Goal: Task Accomplishment & Management: Manage account settings

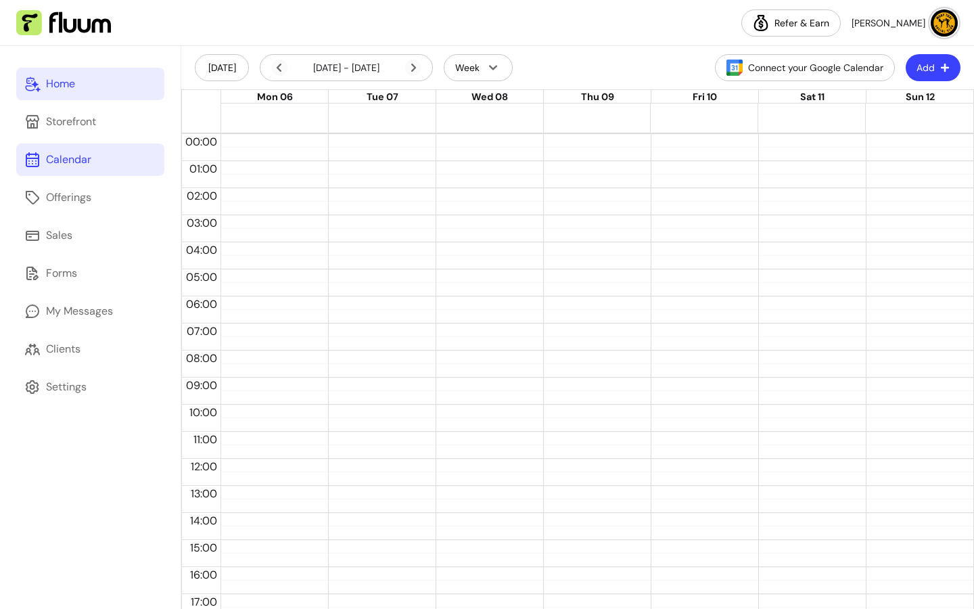
click at [92, 93] on link "Home" at bounding box center [90, 84] width 148 height 32
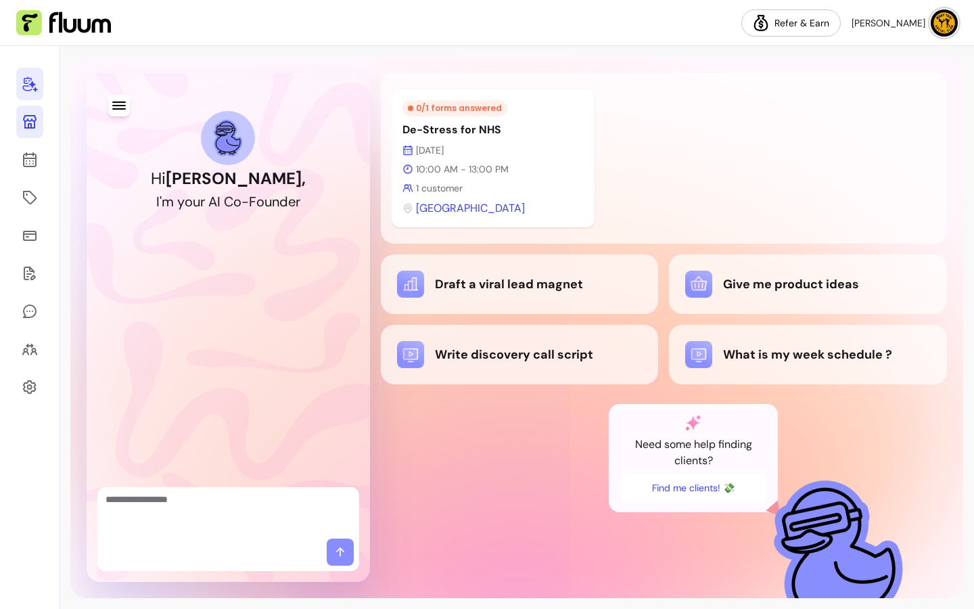
click at [23, 120] on icon at bounding box center [30, 122] width 16 height 16
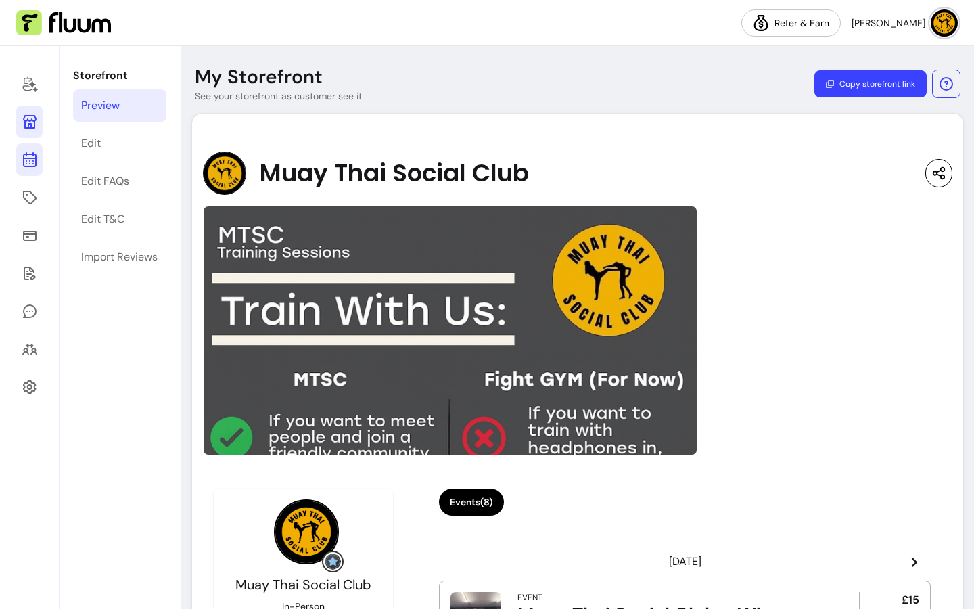
click at [25, 163] on icon at bounding box center [30, 159] width 16 height 16
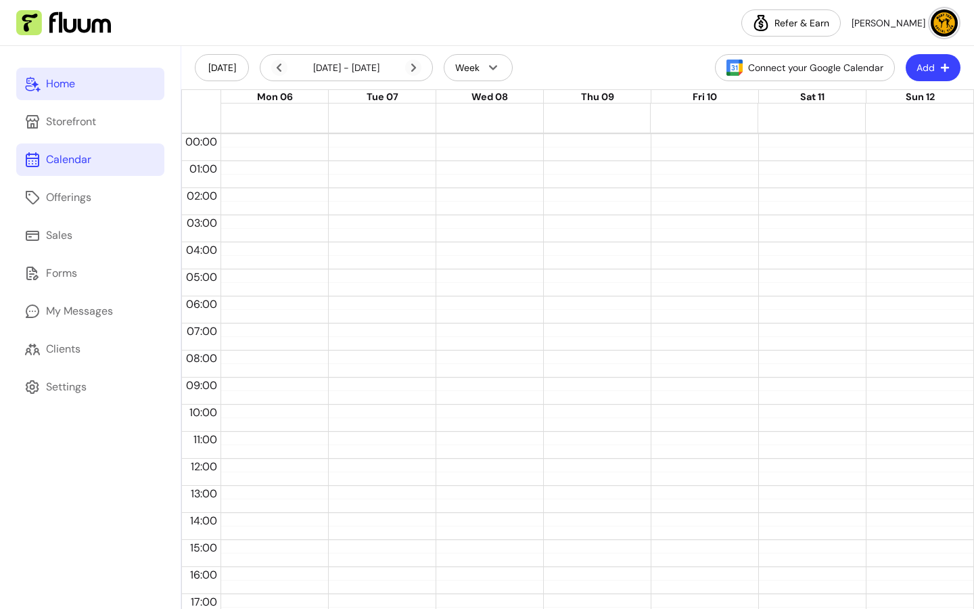
click at [75, 76] on div "Home" at bounding box center [60, 84] width 29 height 16
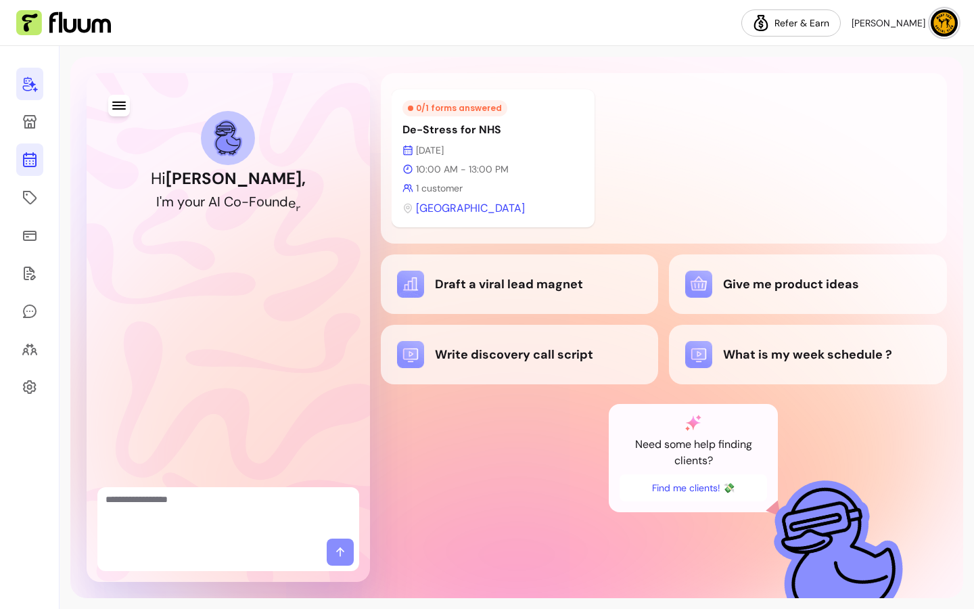
click at [30, 158] on icon at bounding box center [29, 105] width 229 height 193
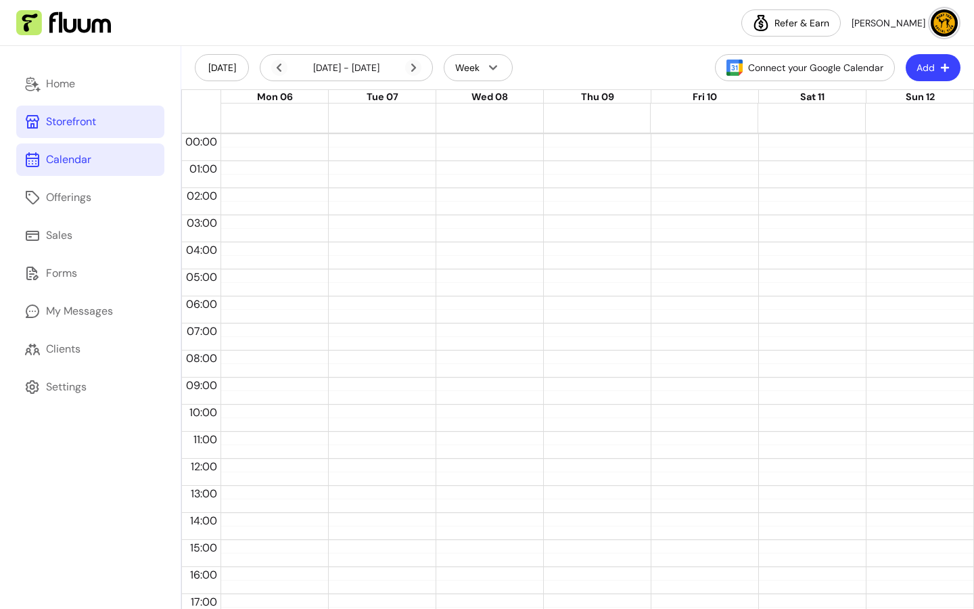
click at [76, 135] on link "Storefront" at bounding box center [90, 122] width 148 height 32
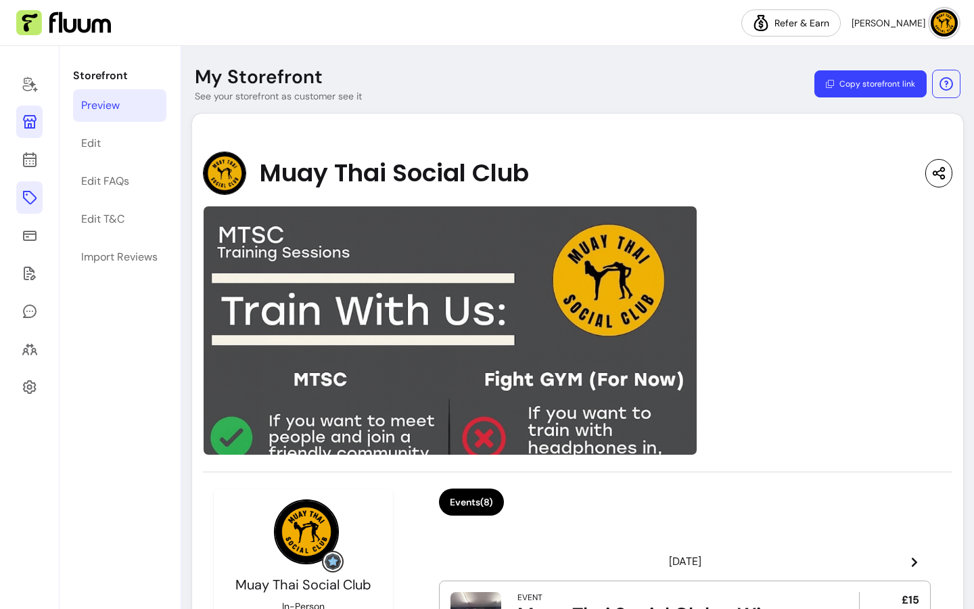
click at [39, 193] on link at bounding box center [29, 197] width 26 height 32
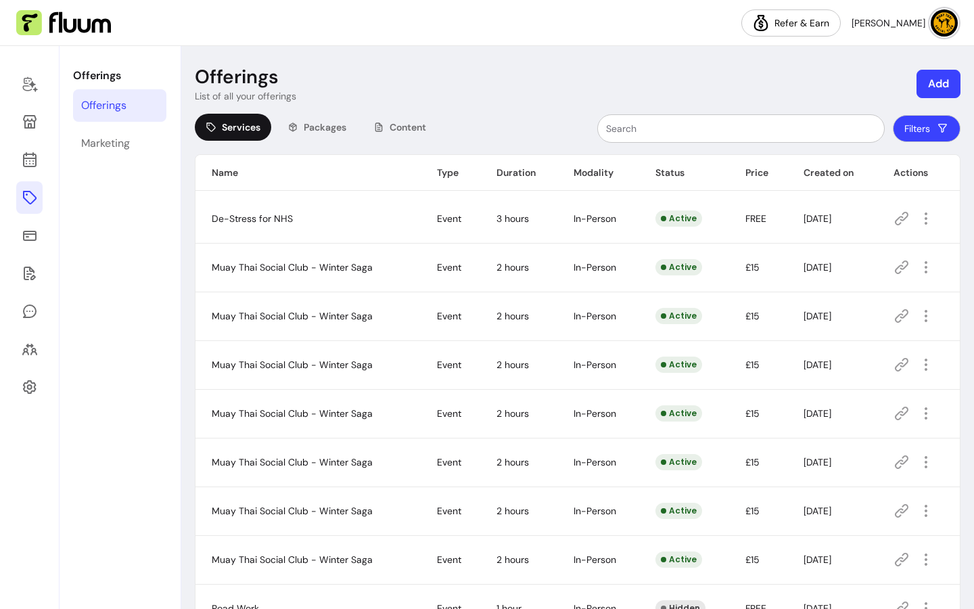
scroll to position [90, 0]
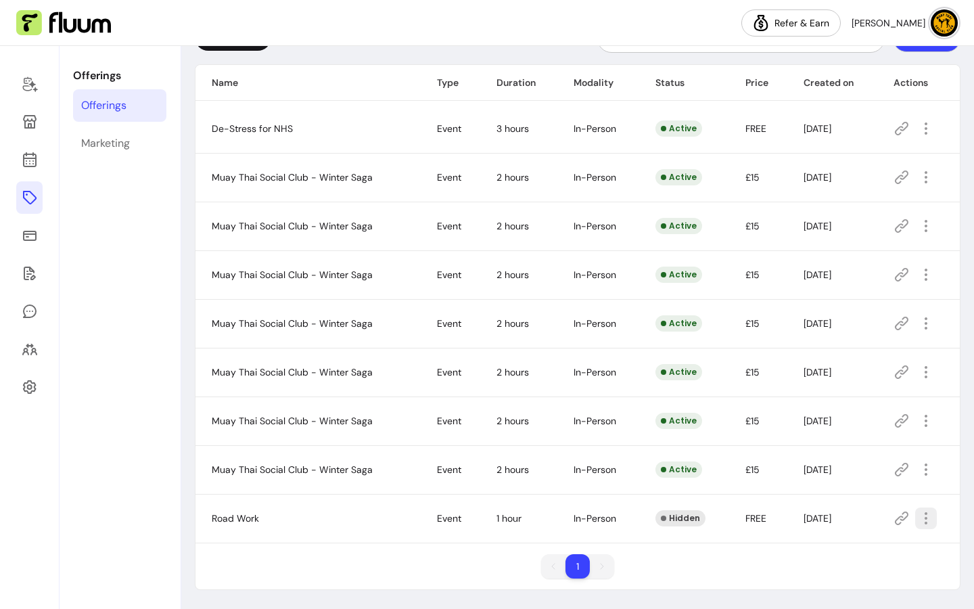
click at [923, 518] on icon "button" at bounding box center [926, 518] width 16 height 16
click at [881, 398] on span "Amend" at bounding box center [868, 395] width 99 height 14
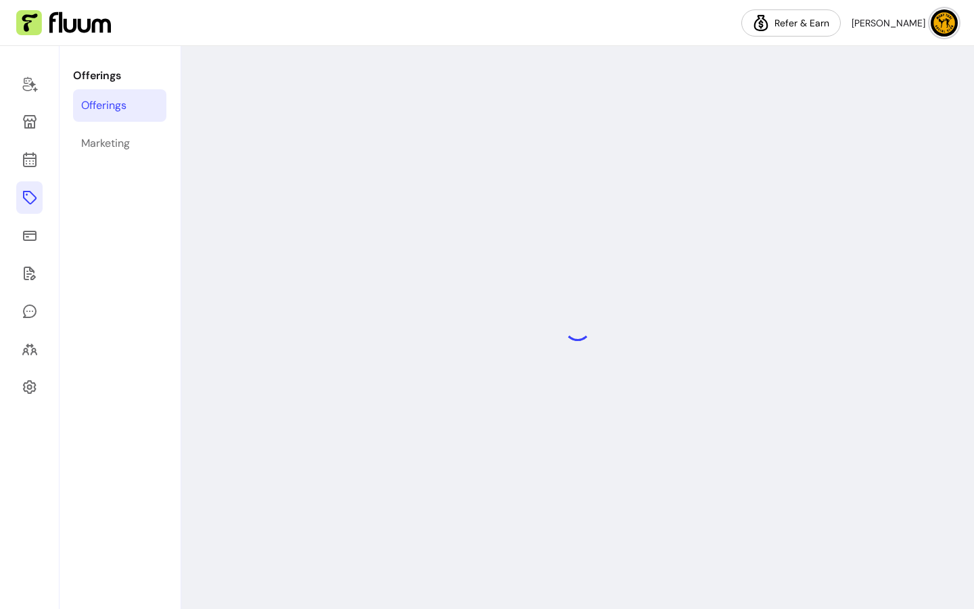
select select "***"
select select "**********"
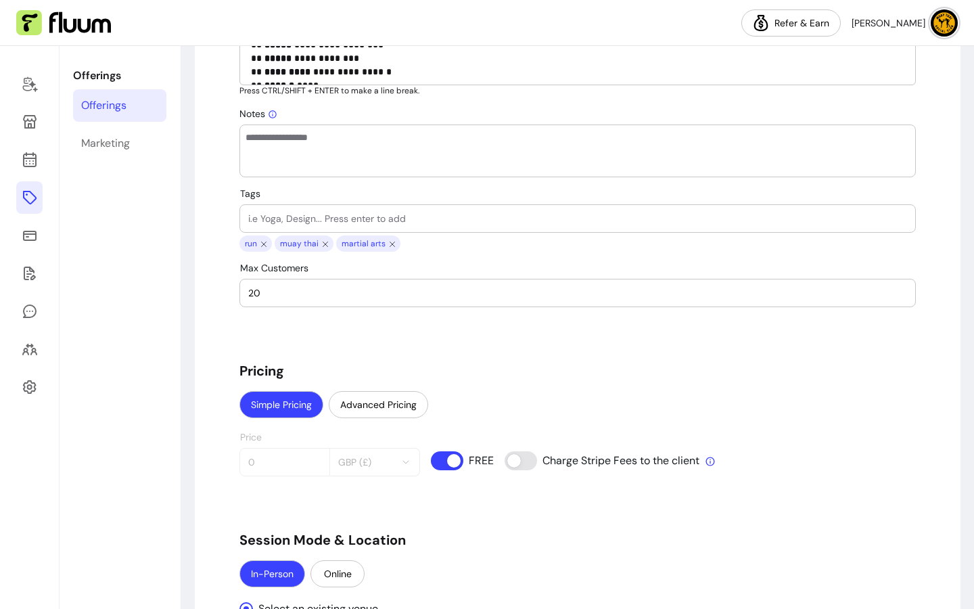
scroll to position [865, 0]
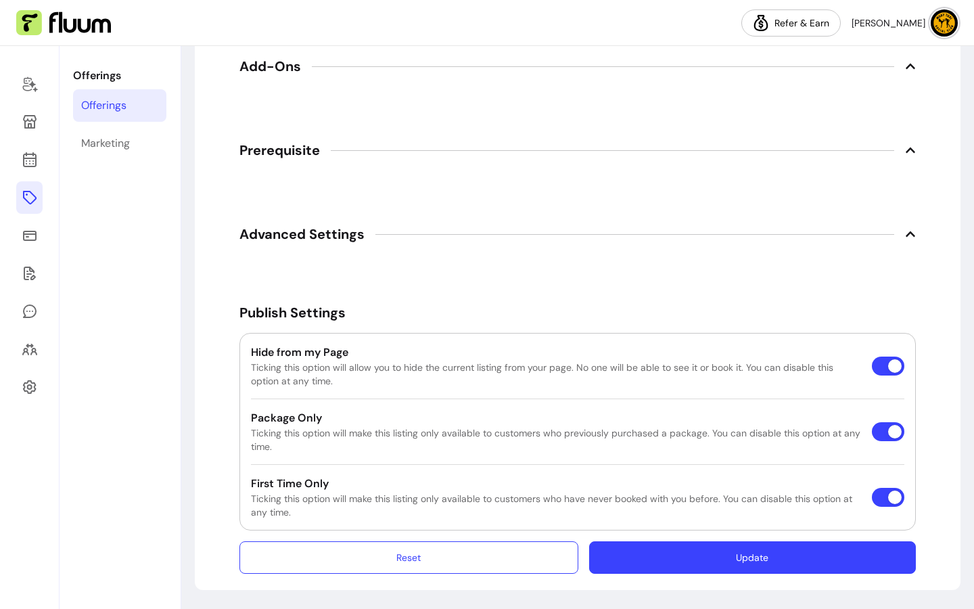
click at [746, 563] on button "Update" at bounding box center [752, 557] width 327 height 32
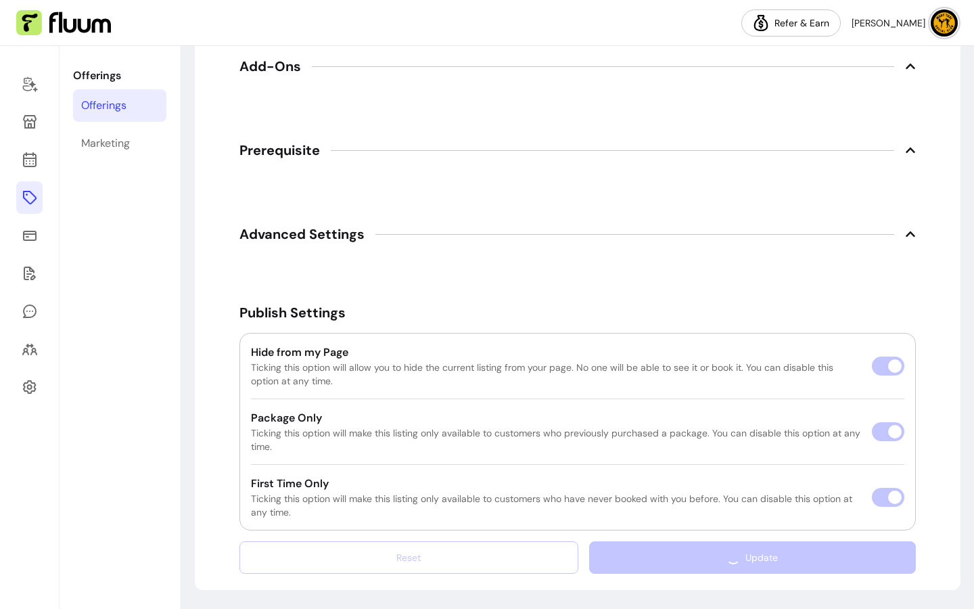
scroll to position [1853, 0]
